Goal: Information Seeking & Learning: Check status

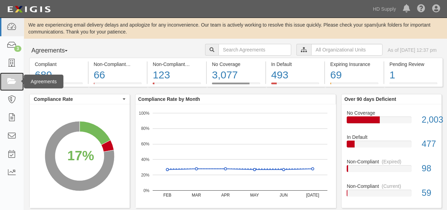
drag, startPoint x: 0, startPoint y: 0, endPoint x: 14, endPoint y: 83, distance: 83.9
click at [14, 83] on icon at bounding box center [12, 82] width 10 height 8
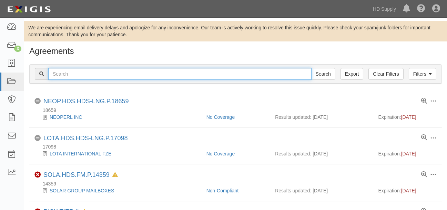
click at [76, 77] on input "text" at bounding box center [180, 74] width 264 height 12
type input "buildpro"
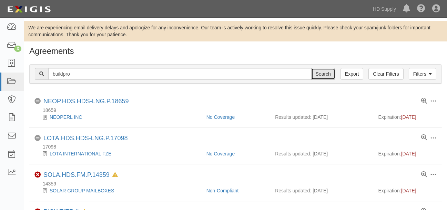
click at [321, 71] on input "Search" at bounding box center [323, 74] width 24 height 12
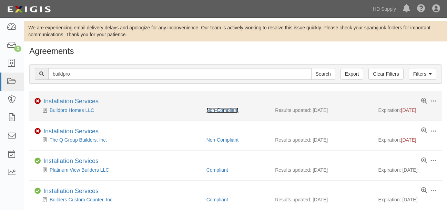
click at [230, 109] on link "Non-Compliant" at bounding box center [223, 110] width 32 height 6
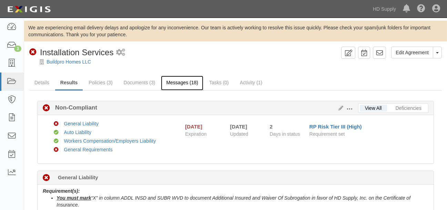
click at [178, 85] on link "Messages (18)" at bounding box center [182, 83] width 42 height 15
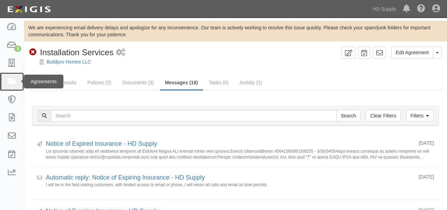
click at [12, 82] on icon at bounding box center [12, 82] width 10 height 8
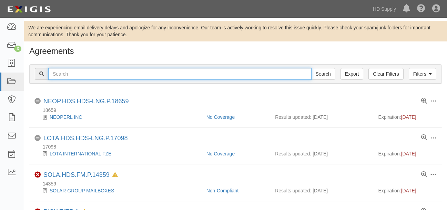
click at [79, 74] on input "text" at bounding box center [180, 74] width 264 height 12
type input "buildpro"
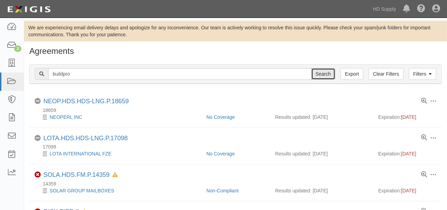
click at [328, 72] on input "Search" at bounding box center [323, 74] width 24 height 12
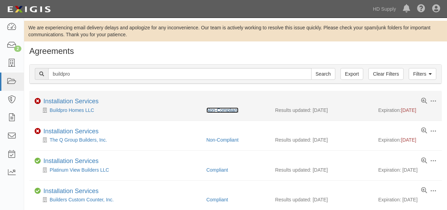
click at [224, 111] on link "Non-Compliant" at bounding box center [223, 110] width 32 height 6
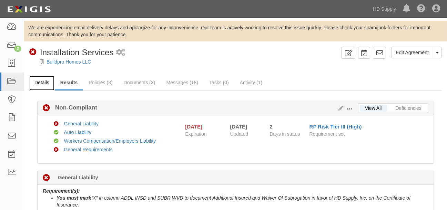
click at [39, 80] on link "Details" at bounding box center [41, 83] width 25 height 15
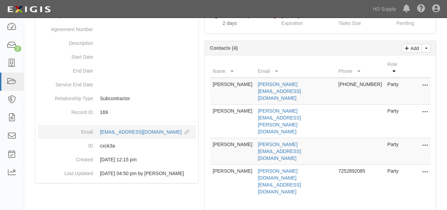
scroll to position [112, 0]
